Goal: Information Seeking & Learning: Learn about a topic

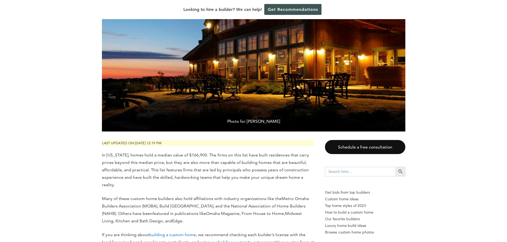
scroll to position [213, 0]
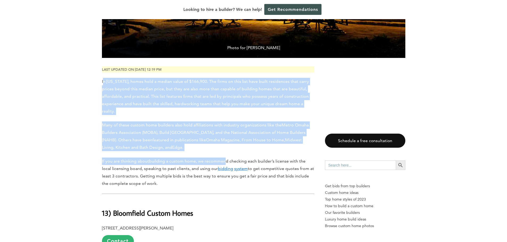
drag, startPoint x: 103, startPoint y: 81, endPoint x: 224, endPoint y: 154, distance: 141.7
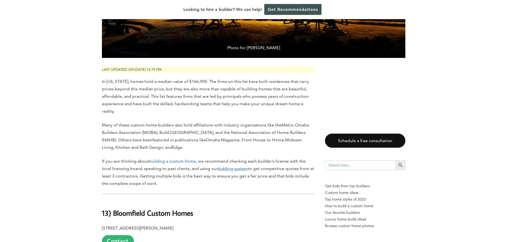
drag, startPoint x: 178, startPoint y: 143, endPoint x: 113, endPoint y: 118, distance: 69.7
drag, startPoint x: 113, startPoint y: 118, endPoint x: 173, endPoint y: 146, distance: 66.3
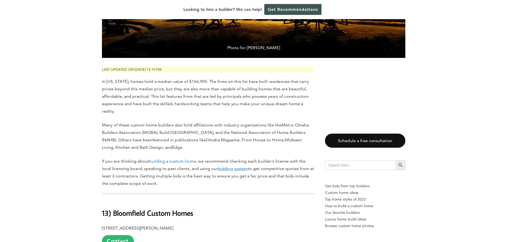
click at [173, 146] on p "Many of these custom home builders also hold affiliations with industry organiz…" at bounding box center [208, 137] width 212 height 30
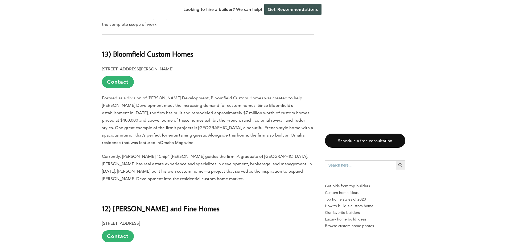
scroll to position [373, 0]
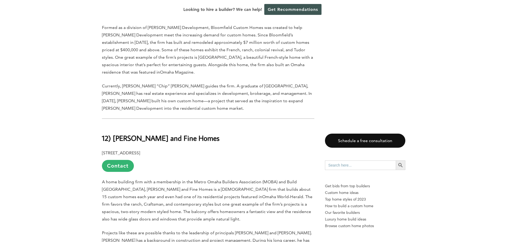
drag, startPoint x: 202, startPoint y: 143, endPoint x: 212, endPoint y: 177, distance: 36.0
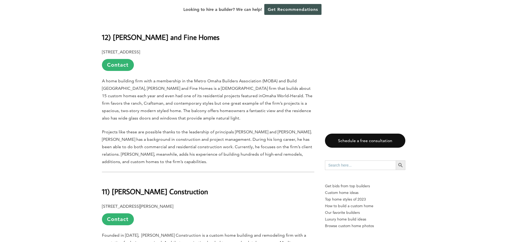
drag, startPoint x: 213, startPoint y: 175, endPoint x: 226, endPoint y: 201, distance: 28.8
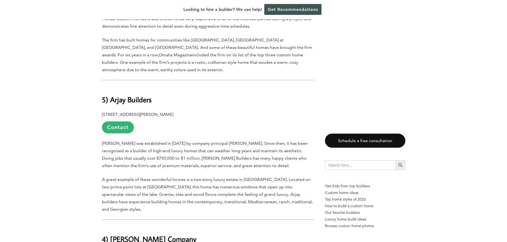
scroll to position [1487, 0]
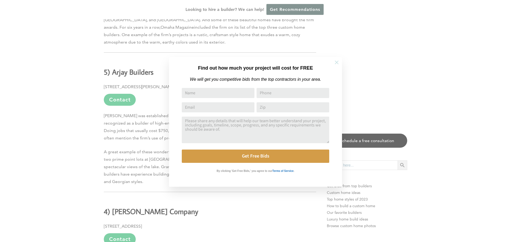
click at [338, 61] on icon at bounding box center [337, 63] width 4 height 4
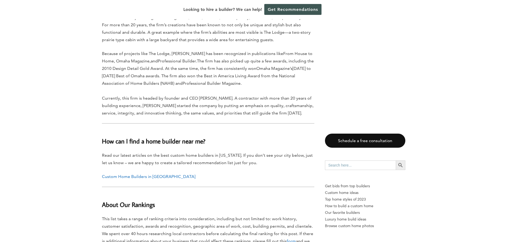
drag, startPoint x: 195, startPoint y: 148, endPoint x: 193, endPoint y: 187, distance: 38.6
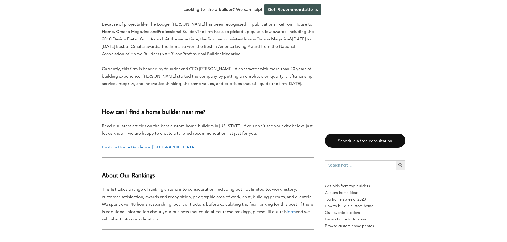
scroll to position [1730, 0]
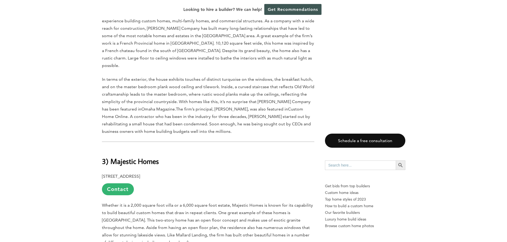
drag, startPoint x: 193, startPoint y: 187, endPoint x: 230, endPoint y: 11, distance: 180.2
